Goal: Task Accomplishment & Management: Manage account settings

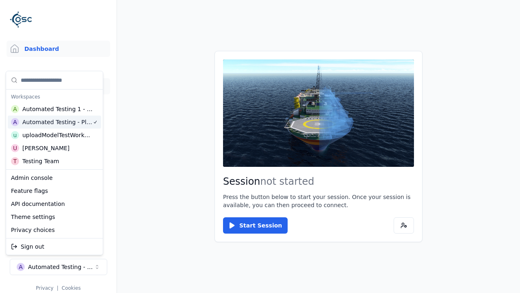
click at [58, 86] on link "3D Models" at bounding box center [59, 86] width 104 height 16
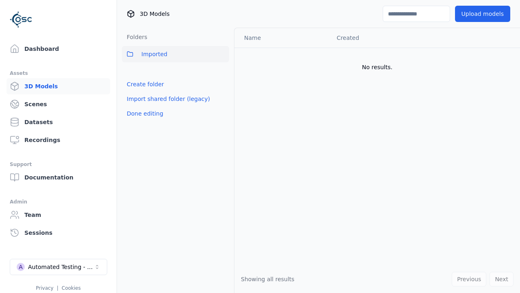
click at [143, 84] on link "Create folder" at bounding box center [145, 84] width 37 height 8
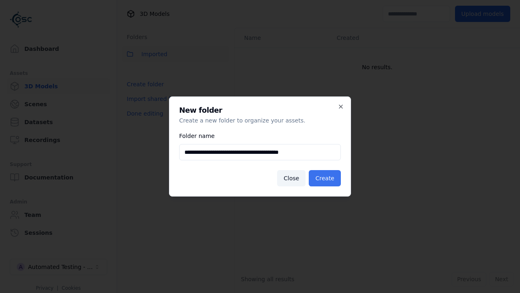
type input "**********"
click at [326, 178] on button "Create" at bounding box center [325, 178] width 32 height 16
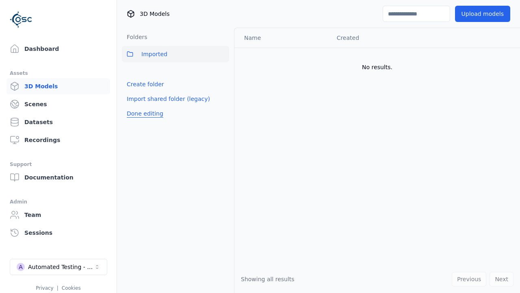
click at [143, 121] on button "Done editing" at bounding box center [145, 113] width 46 height 15
click at [136, 106] on button "Done editing" at bounding box center [145, 113] width 46 height 15
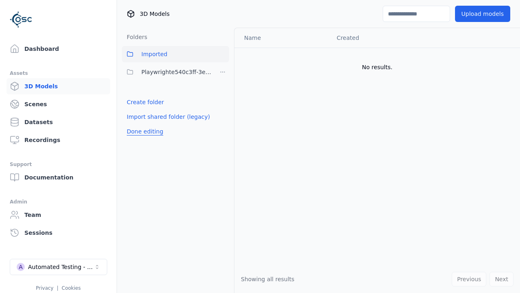
click at [223, 72] on html "Support Dashboard Assets 3D Models Scenes Datasets Recordings Support Documenta…" at bounding box center [260, 146] width 520 height 293
click at [222, 114] on div "Rename" at bounding box center [225, 114] width 54 height 13
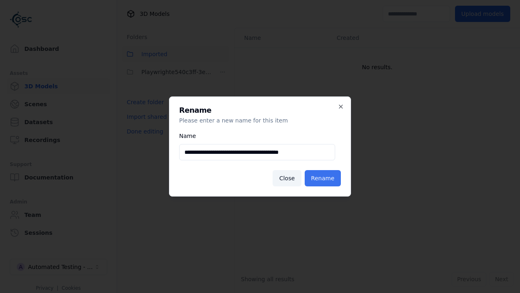
click at [257, 152] on input "**********" at bounding box center [257, 152] width 156 height 16
type input "**********"
click at [324, 178] on button "Rename" at bounding box center [323, 178] width 36 height 16
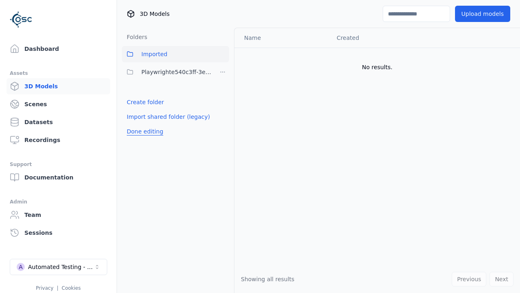
click at [143, 131] on button "Done editing" at bounding box center [145, 131] width 46 height 15
click at [136, 124] on button "Done editing" at bounding box center [145, 131] width 46 height 15
click at [223, 72] on html "Support Dashboard Assets 3D Models Scenes Datasets Recordings Support Documenta…" at bounding box center [260, 146] width 520 height 293
click at [222, 127] on div "Delete" at bounding box center [225, 127] width 54 height 13
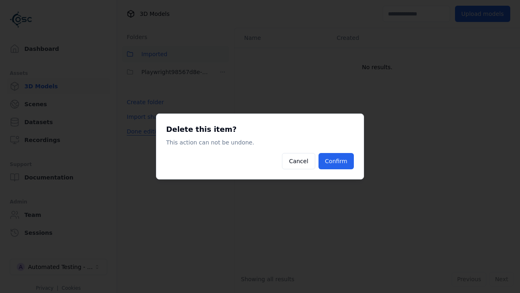
click at [337, 161] on button "Confirm" at bounding box center [336, 161] width 35 height 16
click at [143, 131] on div "Folders Imported Playwright98567d8e-b99d-4a6b-b6d6-3d866f6370e9 Create folder I…" at bounding box center [175, 160] width 117 height 265
